Goal: Information Seeking & Learning: Understand process/instructions

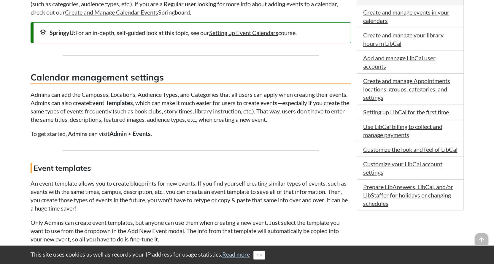
scroll to position [267, 0]
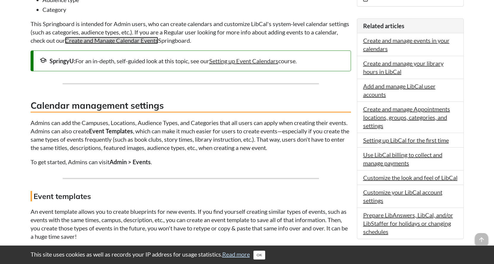
click at [145, 40] on link "Create and Manage Calendar Events" at bounding box center [111, 40] width 93 height 7
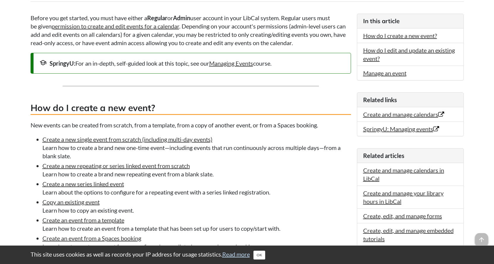
scroll to position [148, 0]
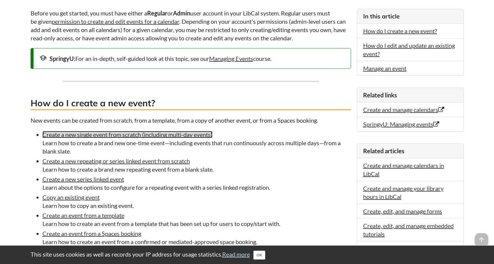
click at [129, 136] on link "Create a new single event from scratch (including multi-day events)" at bounding box center [127, 134] width 170 height 7
